Goal: Task Accomplishment & Management: Use online tool/utility

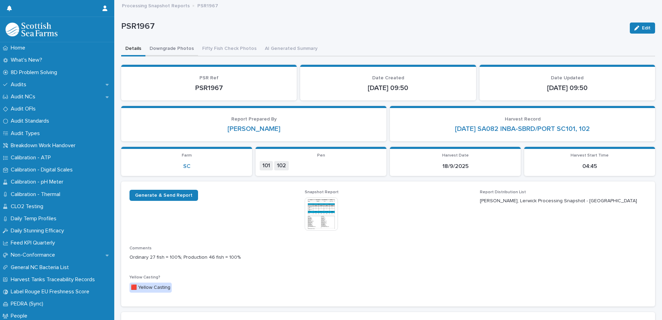
click at [171, 51] on button "Downgrade Photos" at bounding box center [172, 49] width 53 height 15
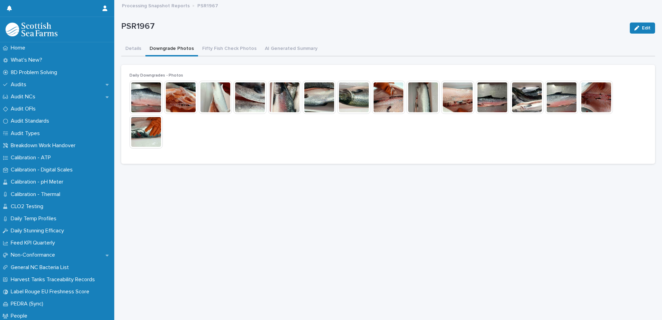
click at [146, 97] on img at bounding box center [146, 97] width 33 height 33
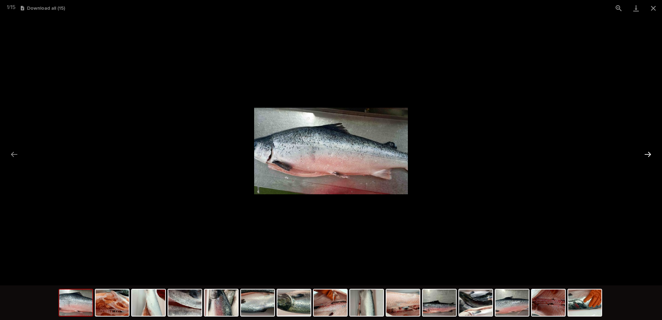
click at [648, 152] on button "Next slide" at bounding box center [648, 155] width 15 height 14
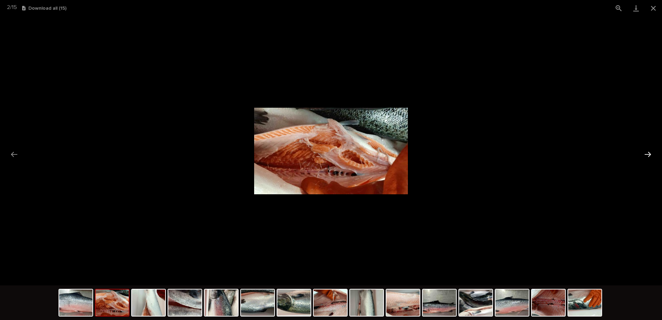
click at [648, 152] on button "Next slide" at bounding box center [648, 155] width 15 height 14
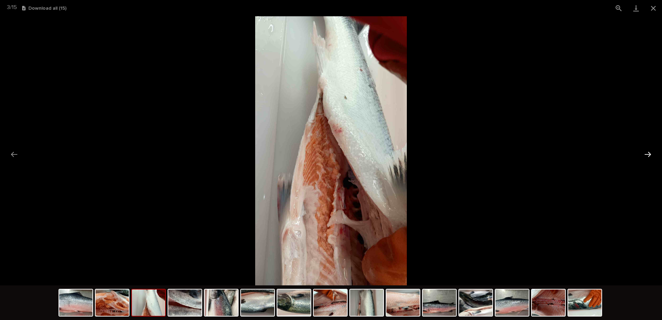
click at [648, 152] on button "Next slide" at bounding box center [648, 155] width 15 height 14
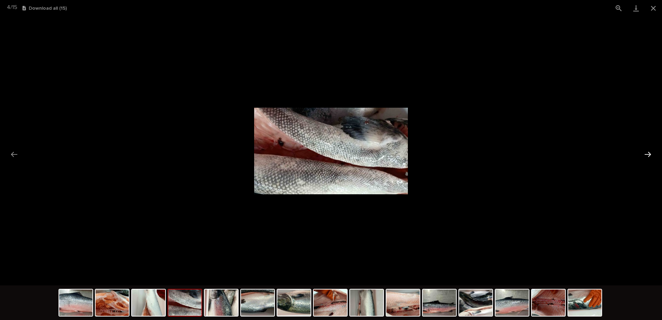
click at [648, 156] on button "Next slide" at bounding box center [648, 155] width 15 height 14
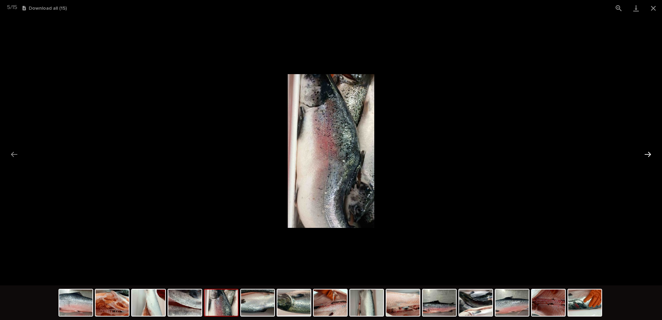
click at [648, 156] on button "Next slide" at bounding box center [648, 155] width 15 height 14
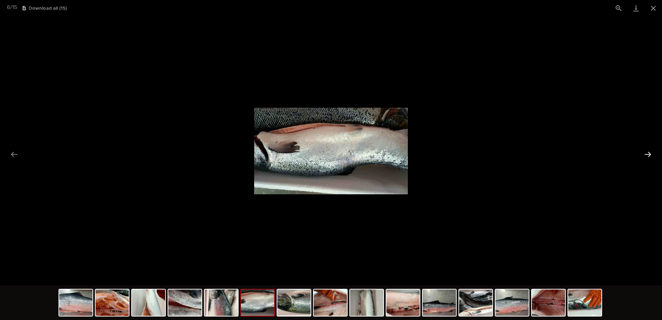
click at [648, 156] on button "Next slide" at bounding box center [648, 155] width 15 height 14
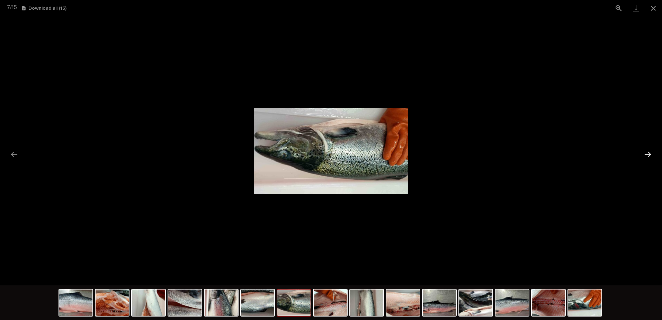
click at [648, 156] on button "Next slide" at bounding box center [648, 155] width 15 height 14
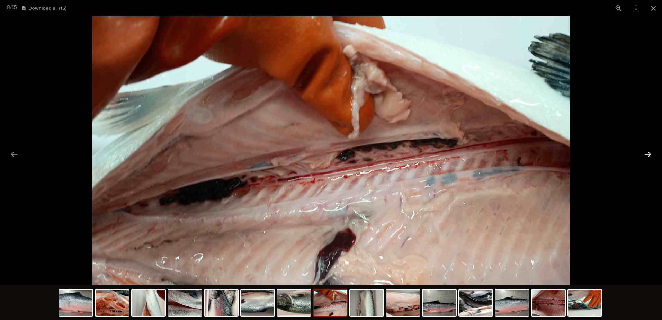
click at [648, 156] on button "Next slide" at bounding box center [648, 155] width 15 height 14
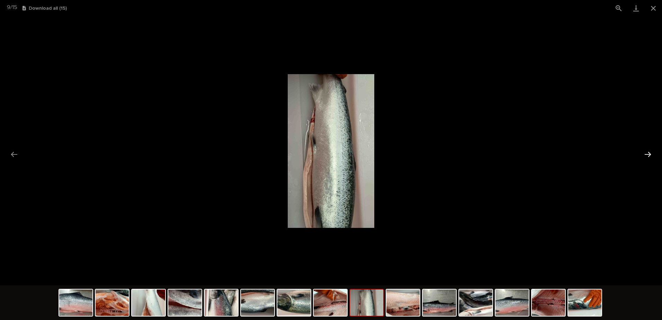
click at [648, 156] on button "Next slide" at bounding box center [648, 155] width 15 height 14
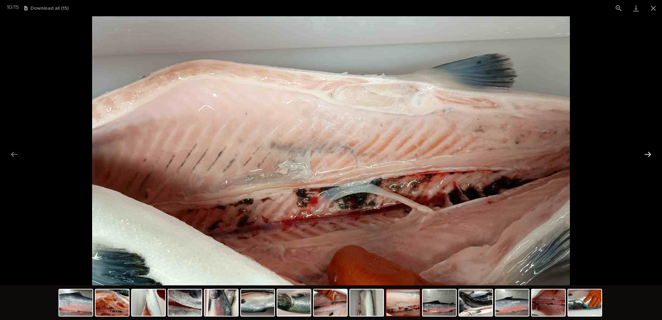
click at [648, 156] on button "Next slide" at bounding box center [648, 155] width 15 height 14
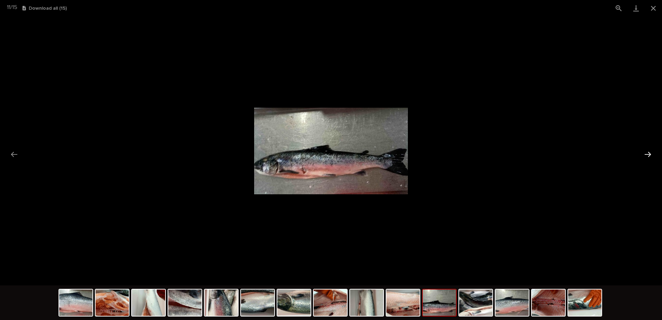
click at [648, 156] on button "Next slide" at bounding box center [648, 155] width 15 height 14
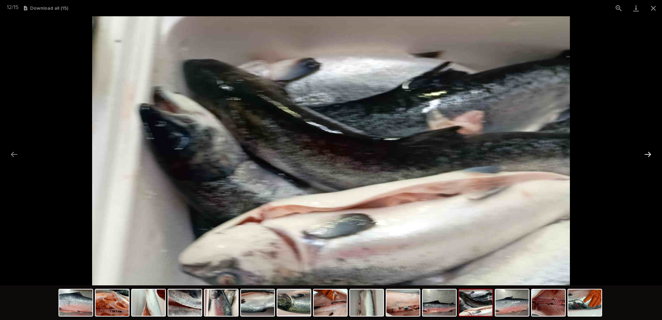
click at [648, 156] on button "Next slide" at bounding box center [648, 155] width 15 height 14
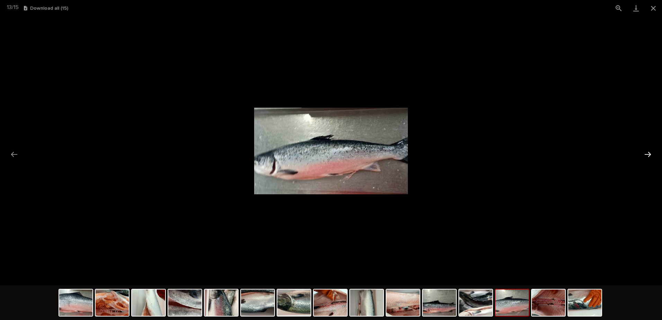
click at [648, 156] on button "Next slide" at bounding box center [648, 155] width 15 height 14
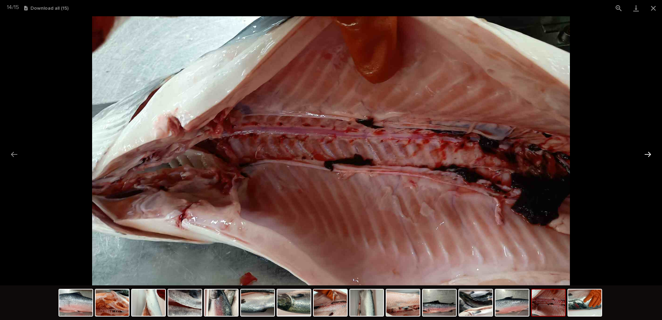
click at [648, 156] on button "Next slide" at bounding box center [648, 155] width 15 height 14
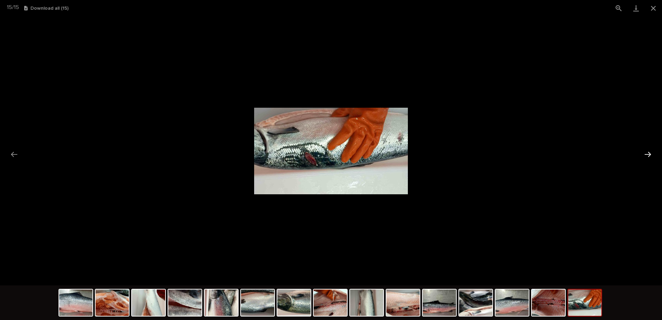
click at [648, 156] on button "Next slide" at bounding box center [648, 155] width 15 height 14
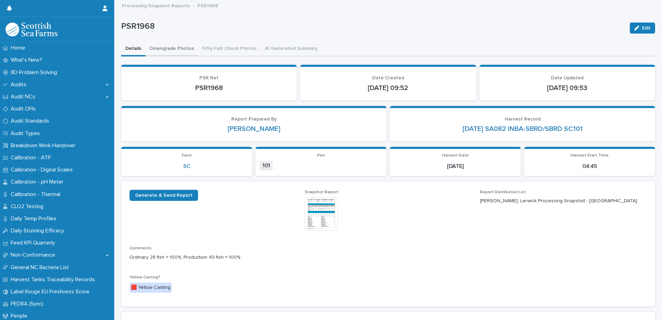
click at [166, 45] on button "Downgrade Photos" at bounding box center [172, 49] width 53 height 15
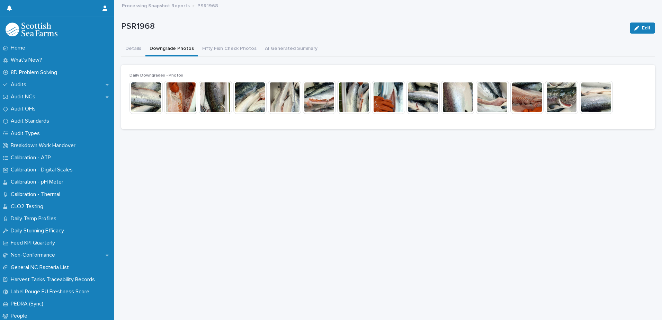
click at [146, 95] on img at bounding box center [146, 97] width 33 height 33
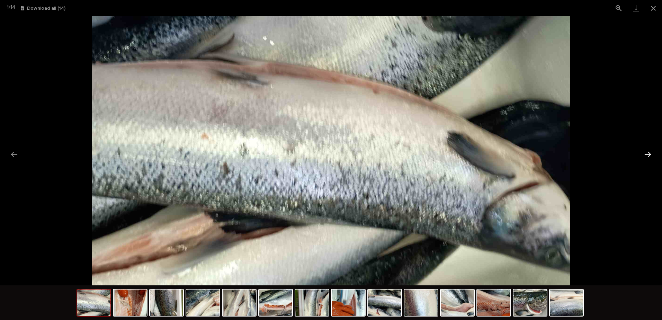
click at [644, 154] on button "Next slide" at bounding box center [648, 155] width 15 height 14
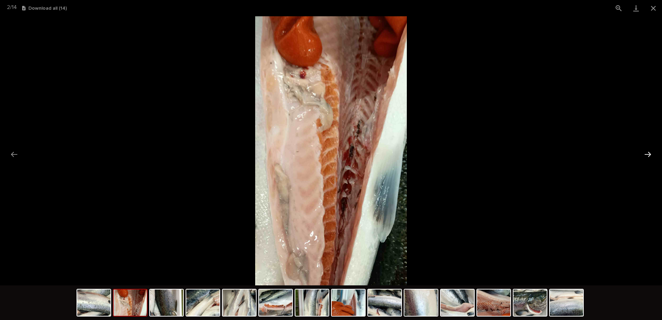
click at [647, 152] on button "Next slide" at bounding box center [648, 155] width 15 height 14
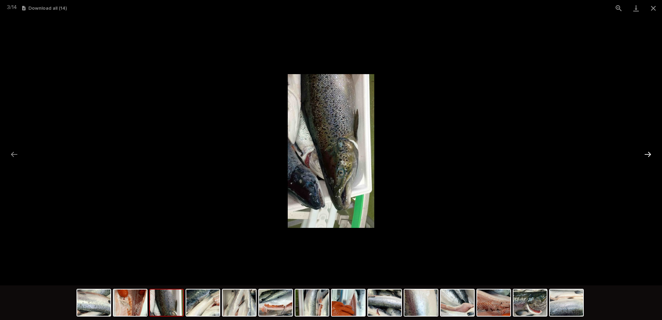
click at [647, 152] on button "Next slide" at bounding box center [648, 155] width 15 height 14
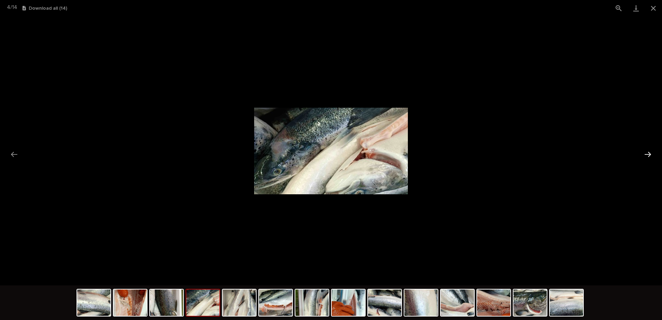
click at [645, 152] on button "Next slide" at bounding box center [648, 155] width 15 height 14
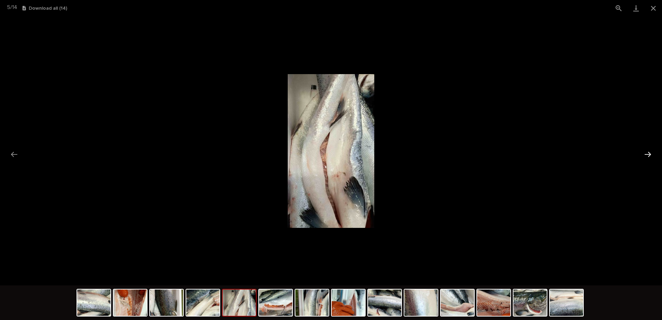
click at [644, 153] on button "Next slide" at bounding box center [648, 155] width 15 height 14
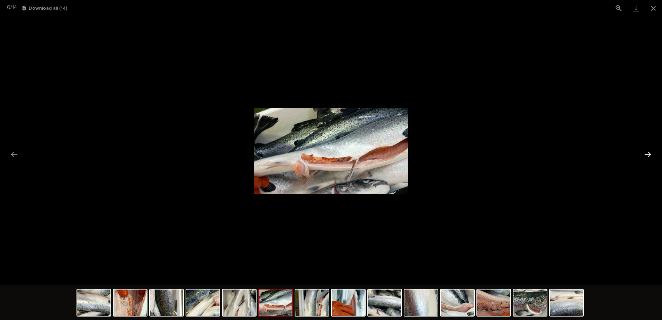
click at [648, 152] on button "Next slide" at bounding box center [648, 155] width 15 height 14
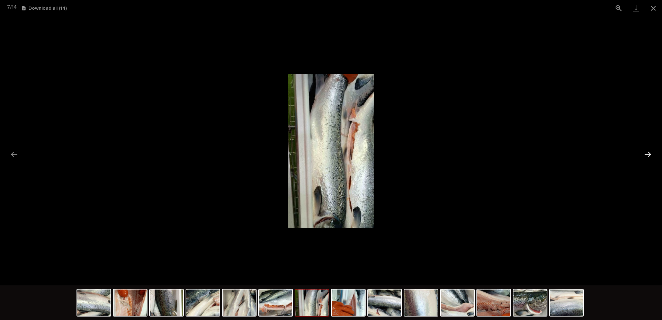
click at [648, 152] on button "Next slide" at bounding box center [648, 155] width 15 height 14
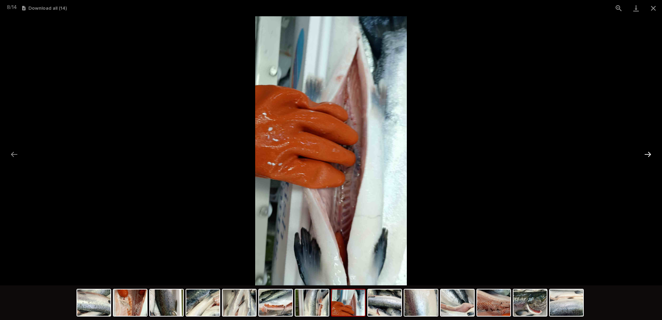
click at [648, 152] on button "Next slide" at bounding box center [648, 155] width 15 height 14
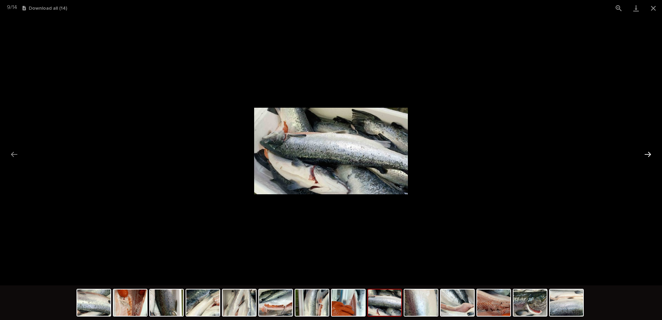
click at [648, 152] on button "Next slide" at bounding box center [648, 155] width 15 height 14
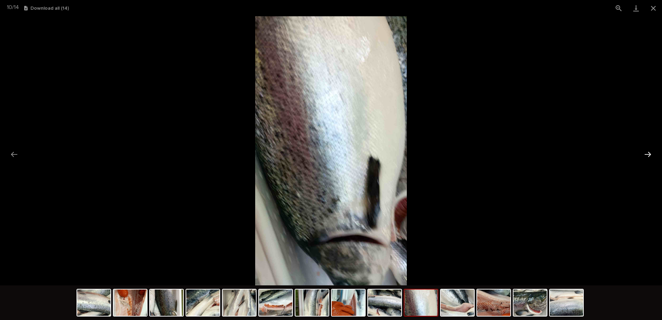
click at [648, 152] on button "Next slide" at bounding box center [648, 155] width 15 height 14
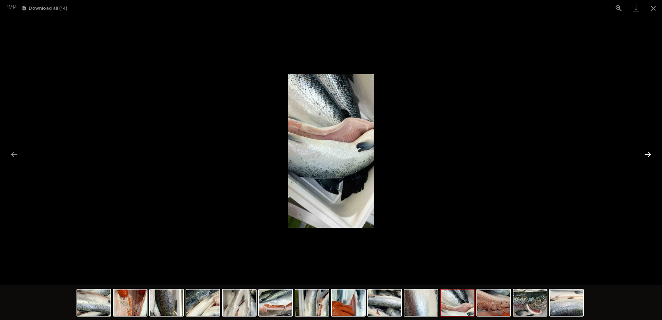
click at [648, 152] on button "Next slide" at bounding box center [648, 155] width 15 height 14
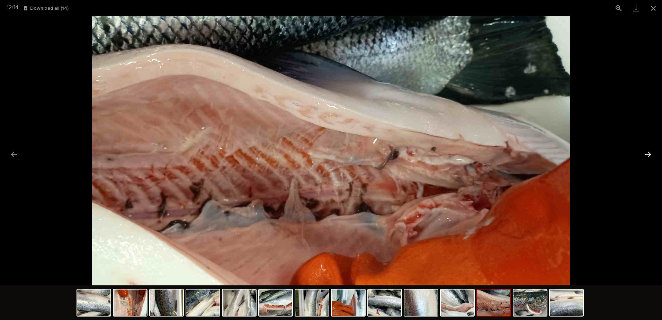
click at [648, 152] on button "Next slide" at bounding box center [648, 155] width 15 height 14
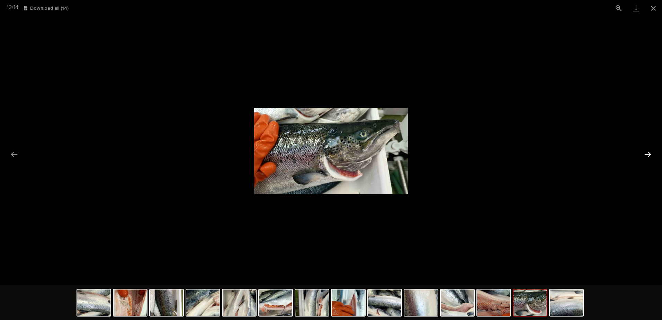
click at [648, 152] on button "Next slide" at bounding box center [648, 155] width 15 height 14
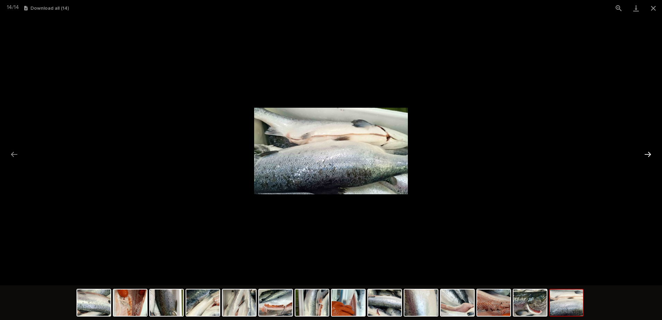
click at [648, 152] on button "Next slide" at bounding box center [648, 155] width 15 height 14
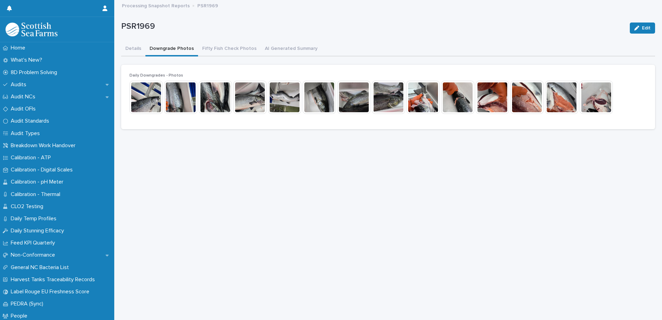
click at [167, 51] on button "Downgrade Photos" at bounding box center [172, 49] width 53 height 15
click at [138, 97] on img at bounding box center [146, 97] width 33 height 33
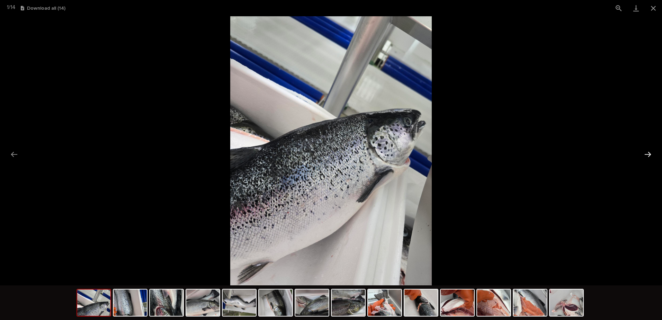
click at [641, 152] on button "Next slide" at bounding box center [648, 155] width 15 height 14
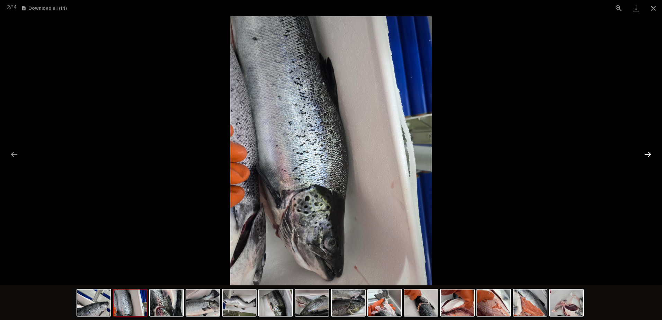
click at [647, 151] on button "Next slide" at bounding box center [648, 155] width 15 height 14
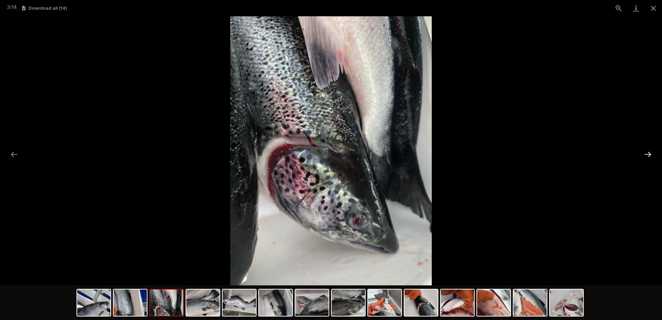
click at [647, 151] on button "Next slide" at bounding box center [648, 155] width 15 height 14
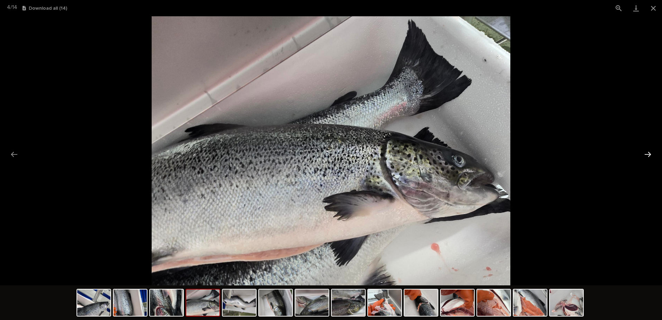
click at [647, 151] on button "Next slide" at bounding box center [648, 155] width 15 height 14
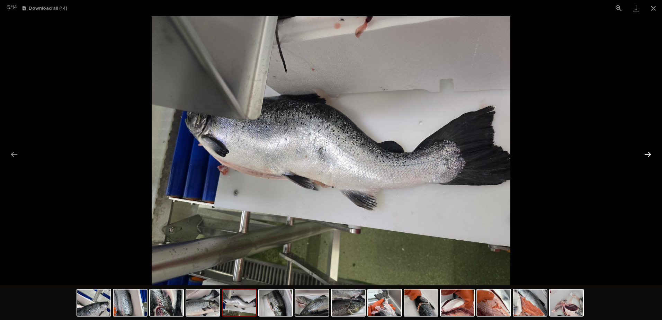
click at [647, 151] on button "Next slide" at bounding box center [648, 155] width 15 height 14
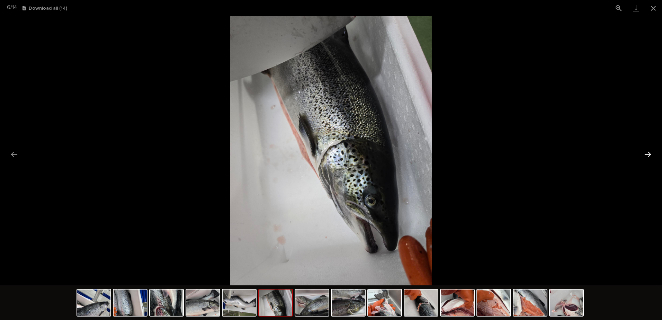
click at [647, 151] on button "Next slide" at bounding box center [648, 155] width 15 height 14
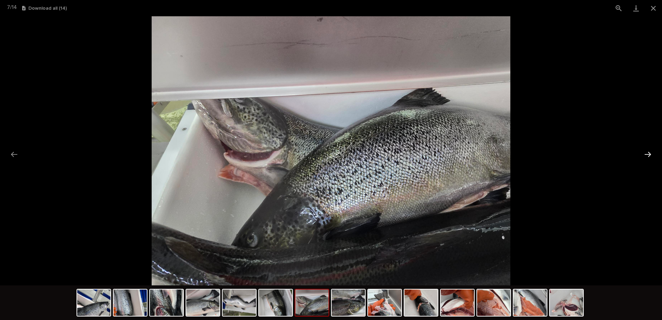
click at [647, 151] on button "Next slide" at bounding box center [648, 155] width 15 height 14
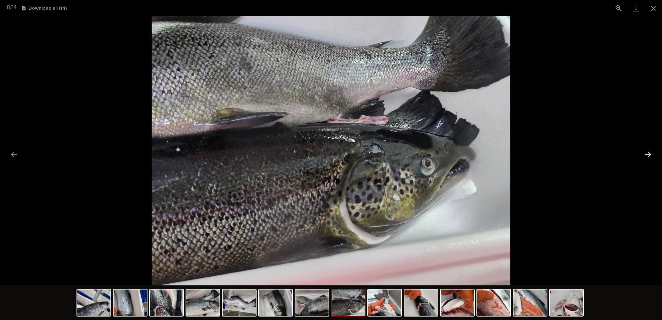
click at [647, 151] on button "Next slide" at bounding box center [648, 155] width 15 height 14
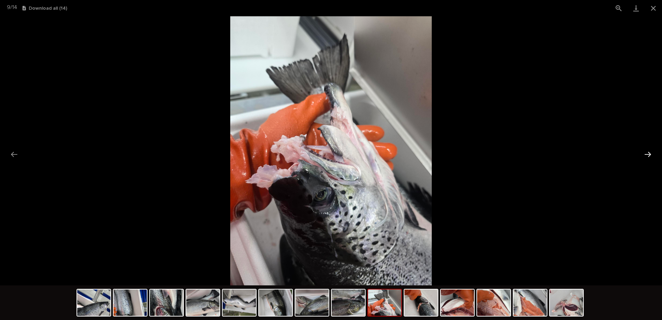
click at [647, 151] on button "Next slide" at bounding box center [648, 155] width 15 height 14
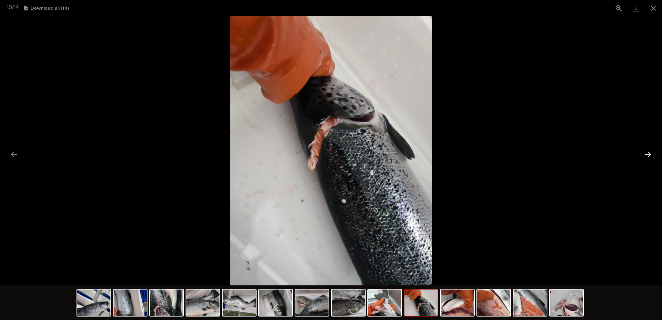
click at [645, 152] on button "Next slide" at bounding box center [648, 155] width 15 height 14
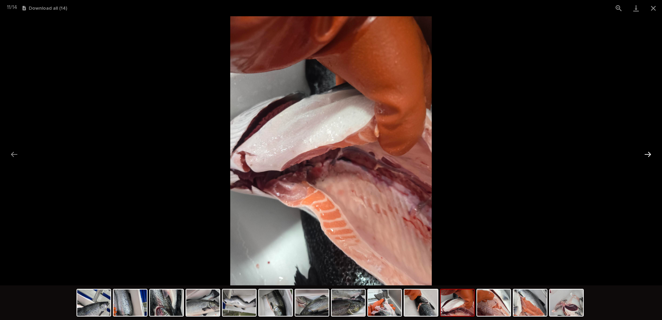
click at [645, 152] on button "Next slide" at bounding box center [648, 155] width 15 height 14
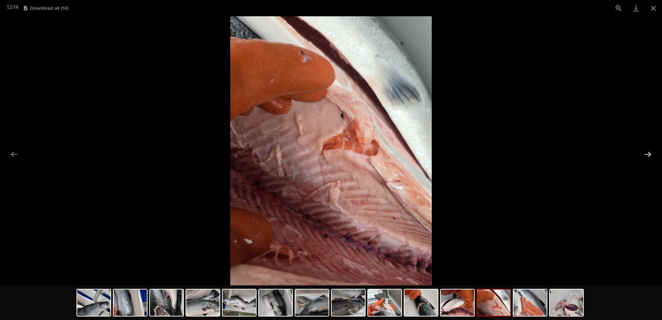
click at [645, 152] on button "Next slide" at bounding box center [648, 155] width 15 height 14
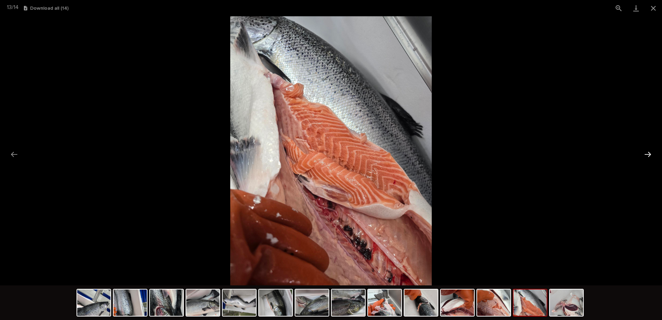
click at [645, 152] on button "Next slide" at bounding box center [648, 155] width 15 height 14
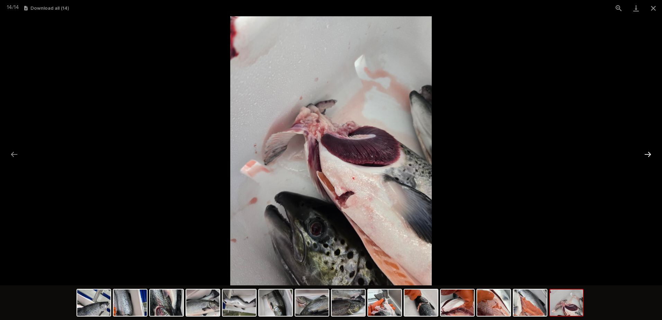
click at [645, 152] on button "Next slide" at bounding box center [648, 155] width 15 height 14
